Goal: Task Accomplishment & Management: Use online tool/utility

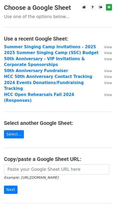
click at [59, 134] on main "Choose a Google Sheet Use one of the options below... Use a recent Google Sheet…" at bounding box center [58, 113] width 116 height 218
click at [19, 130] on link "Select..." at bounding box center [14, 134] width 20 height 8
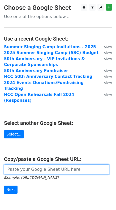
click at [31, 165] on input "url" at bounding box center [56, 170] width 105 height 10
paste input "https://docs.google.com/spreadsheets/d/1E9V7Vp7FIftdRzcp20rY7R-aLrqEU9gQYELxoRW…"
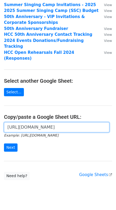
scroll to position [43, 0]
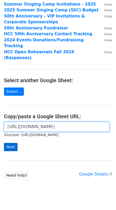
type input "https://docs.google.com/spreadsheets/d/1E9V7Vp7FIftdRzcp20rY7R-aLrqEU9gQYELxoRW…"
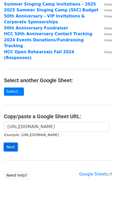
click at [6, 143] on input "Next" at bounding box center [11, 147] width 14 height 8
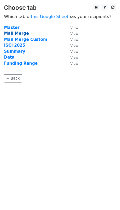
click at [15, 32] on strong "Mail Merge" at bounding box center [16, 33] width 25 height 5
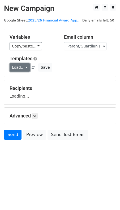
click at [16, 70] on link "Load..." at bounding box center [20, 67] width 20 height 8
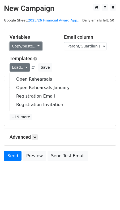
click at [17, 44] on link "Copy/paste..." at bounding box center [26, 46] width 32 height 8
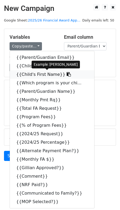
click at [67, 74] on icon at bounding box center [69, 74] width 4 height 4
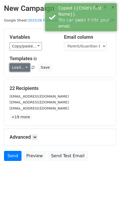
click at [21, 69] on link "Load..." at bounding box center [20, 67] width 20 height 8
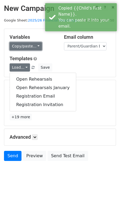
click at [25, 45] on link "Copy/paste..." at bounding box center [26, 46] width 32 height 8
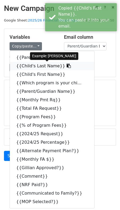
click at [40, 65] on link "{{Child's Last Name}}" at bounding box center [52, 66] width 84 height 8
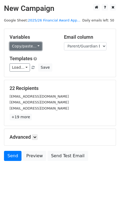
click at [15, 45] on link "Copy/paste..." at bounding box center [26, 46] width 32 height 8
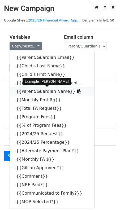
click at [77, 91] on icon at bounding box center [79, 91] width 4 height 4
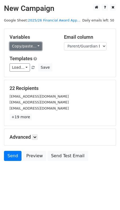
click at [32, 49] on link "Copy/paste..." at bounding box center [26, 46] width 32 height 8
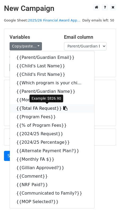
click at [60, 109] on link "{{Total FA Request}}" at bounding box center [52, 108] width 84 height 8
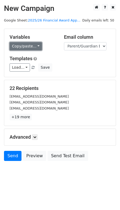
click at [32, 47] on link "Copy/paste..." at bounding box center [26, 46] width 32 height 8
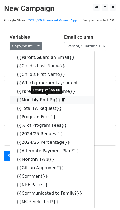
click at [62, 100] on icon at bounding box center [64, 100] width 4 height 4
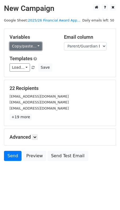
click at [35, 42] on link "Copy/paste..." at bounding box center [26, 46] width 32 height 8
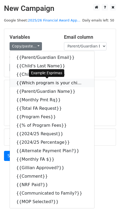
click at [83, 83] on icon at bounding box center [85, 83] width 4 height 4
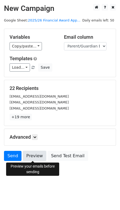
click at [28, 154] on link "Preview" at bounding box center [34, 156] width 23 height 10
click at [38, 154] on link "Preview" at bounding box center [34, 156] width 23 height 10
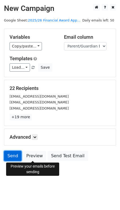
click at [12, 154] on link "Send" at bounding box center [13, 156] width 18 height 10
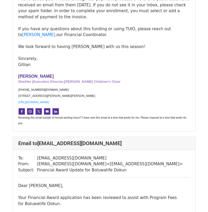
scroll to position [1375, 0]
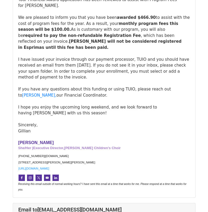
scroll to position [365, 0]
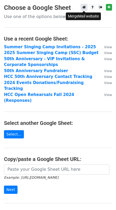
click at [84, 7] on icon at bounding box center [83, 7] width 3 height 4
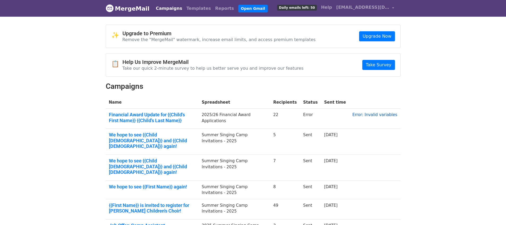
click at [386, 116] on link "Error: Invalid variables" at bounding box center [374, 115] width 45 height 5
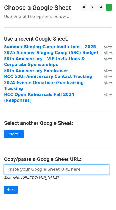
click at [19, 165] on input "url" at bounding box center [56, 170] width 105 height 10
paste input "https://docs.google.com/spreadsheets/d/1E9V7Vp7FIftdRzcp20rY7R-aLrqEU9gQYELxoRW…"
type input "https://docs.google.com/spreadsheets/d/1E9V7Vp7FIftdRzcp20rY7R-aLrqEU9gQYELxoRW…"
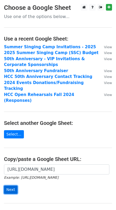
click at [10, 186] on input "Next" at bounding box center [11, 190] width 14 height 8
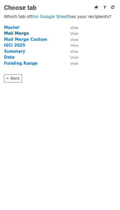
click at [12, 35] on strong "Mail Merge" at bounding box center [16, 33] width 25 height 5
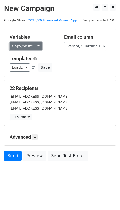
click at [32, 48] on link "Copy/paste..." at bounding box center [26, 46] width 32 height 8
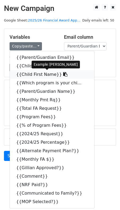
click at [29, 74] on link "{{Child First Name}}" at bounding box center [52, 74] width 84 height 8
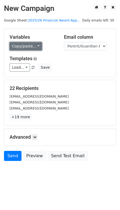
click at [28, 43] on link "Copy/paste..." at bounding box center [26, 46] width 32 height 8
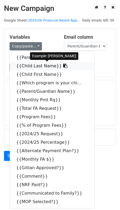
click at [36, 66] on link "{{Child Last Name}}" at bounding box center [52, 66] width 84 height 8
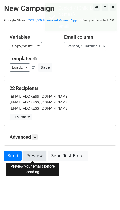
click at [31, 156] on link "Preview" at bounding box center [34, 156] width 23 height 10
click at [33, 156] on link "Preview" at bounding box center [34, 156] width 23 height 10
click at [75, 106] on div "dongyh007@gmail.com" at bounding box center [60, 108] width 109 height 6
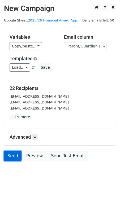
click at [16, 157] on link "Send" at bounding box center [13, 156] width 18 height 10
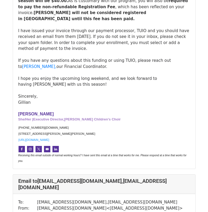
scroll to position [1983, 0]
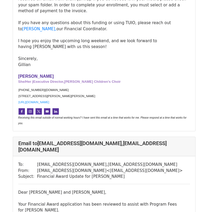
scroll to position [2043, 0]
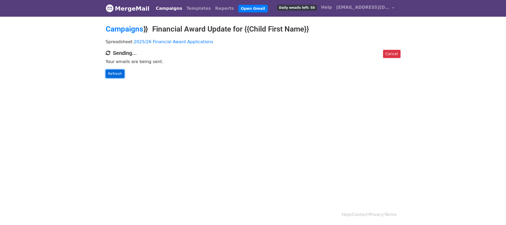
click at [116, 75] on link "Refresh" at bounding box center [115, 74] width 19 height 8
click at [108, 72] on link "Refresh" at bounding box center [115, 74] width 19 height 8
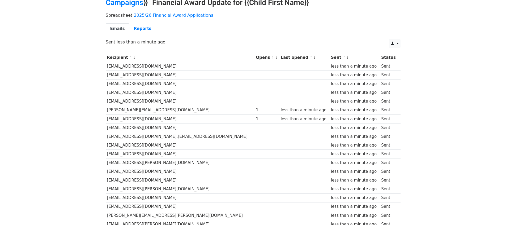
scroll to position [92, 0]
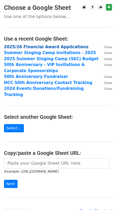
click at [41, 46] on strong "2025/26 Financial Award Applications" at bounding box center [46, 47] width 84 height 5
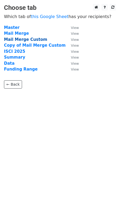
click at [27, 40] on strong "Mail Merge Custom" at bounding box center [25, 39] width 43 height 5
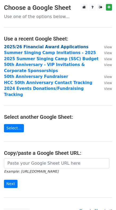
click at [34, 47] on strong "2025/26 Financial Award Applications" at bounding box center [46, 47] width 84 height 5
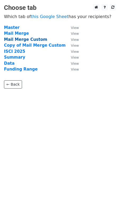
click at [19, 38] on strong "Mail Merge Custom" at bounding box center [25, 39] width 43 height 5
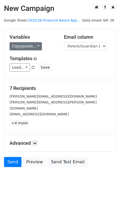
drag, startPoint x: 41, startPoint y: 49, endPoint x: 25, endPoint y: 46, distance: 15.9
click at [41, 49] on div "Copy/paste... {{Parent/Guardian Email}} {{Child Last Name}} {{Child First Name}…" at bounding box center [33, 46] width 46 height 8
click at [24, 46] on link "Copy/paste..." at bounding box center [26, 46] width 32 height 8
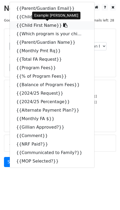
click at [21, 25] on link "{{Child First Name}}" at bounding box center [52, 25] width 84 height 8
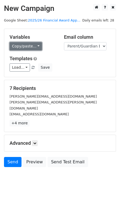
click at [31, 44] on link "Copy/paste..." at bounding box center [26, 46] width 32 height 8
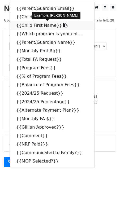
click at [28, 25] on link "{{Child First Name}}" at bounding box center [52, 25] width 84 height 8
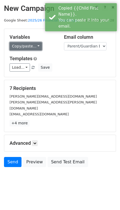
click at [25, 49] on link "Copy/paste..." at bounding box center [26, 46] width 32 height 8
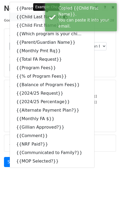
click at [29, 15] on link "{{Child Last Name}}" at bounding box center [52, 17] width 84 height 8
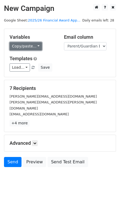
click at [21, 47] on link "Copy/paste..." at bounding box center [26, 46] width 32 height 8
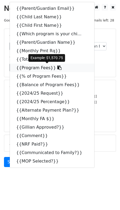
click at [34, 65] on link "{{Program Fees}}" at bounding box center [52, 68] width 84 height 8
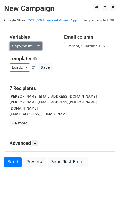
click at [19, 44] on link "Copy/paste..." at bounding box center [26, 46] width 32 height 8
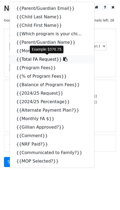
click at [23, 58] on link "{{Total FA Request}}" at bounding box center [52, 59] width 84 height 8
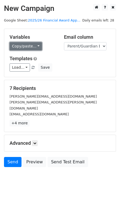
click at [12, 46] on link "Copy/paste..." at bounding box center [26, 46] width 32 height 8
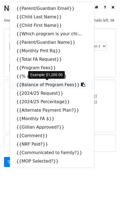
click at [38, 87] on link "{{Balance of Program Fees}}" at bounding box center [52, 85] width 84 height 8
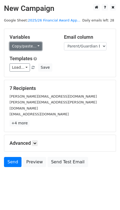
click at [30, 46] on link "Copy/paste..." at bounding box center [26, 46] width 32 height 8
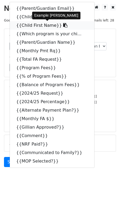
click at [26, 26] on link "{{Child First Name}}" at bounding box center [52, 25] width 84 height 8
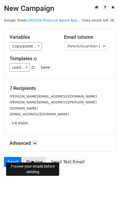
click at [38, 157] on link "Preview" at bounding box center [34, 162] width 23 height 10
click at [34, 157] on link "Preview" at bounding box center [34, 162] width 23 height 10
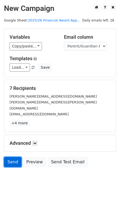
click at [13, 157] on link "Send" at bounding box center [13, 162] width 18 height 10
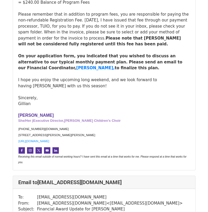
scroll to position [1473, 0]
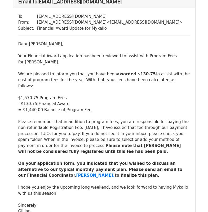
scroll to position [627, 0]
